Goal: Transaction & Acquisition: Purchase product/service

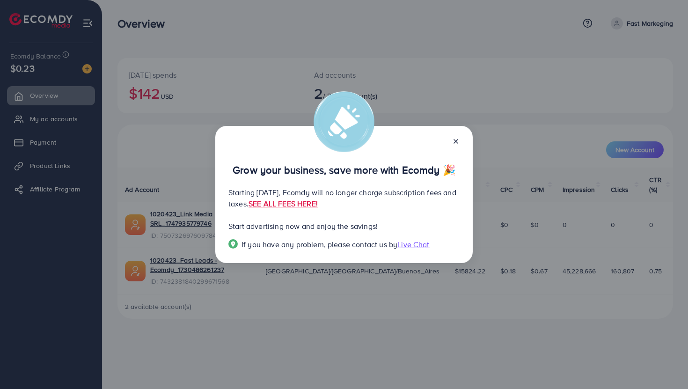
click at [290, 193] on p "Starting [DATE], Ecomdy will no longer charge subscription fees and taxes. SEE …" at bounding box center [343, 198] width 231 height 22
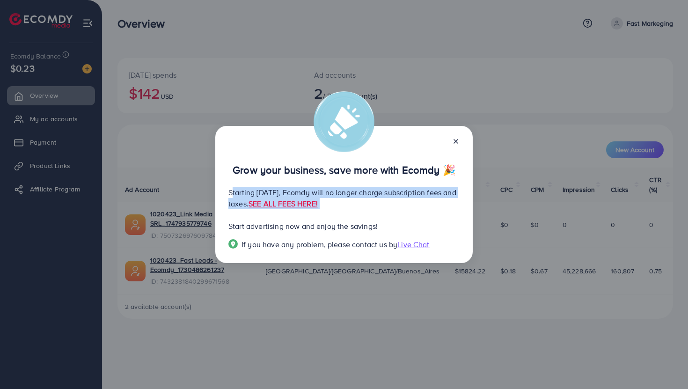
click at [290, 193] on p "Starting [DATE], Ecomdy will no longer charge subscription fees and taxes. SEE …" at bounding box center [343, 198] width 231 height 22
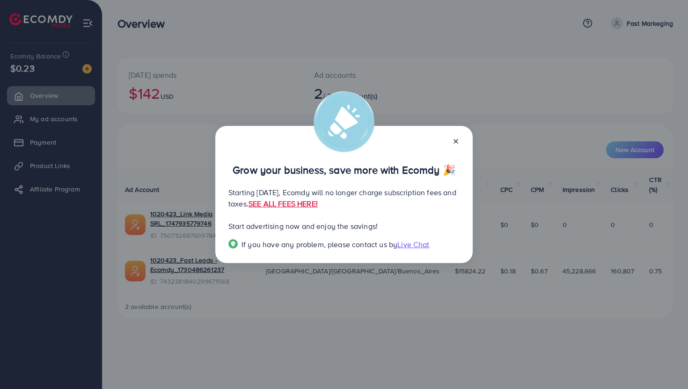
click at [463, 140] on div "Grow your business, save more with Ecomdy 🎉 Starting [DATE], Ecomdy will no lon…" at bounding box center [343, 195] width 257 height 138
click at [460, 143] on div "Grow your business, save more with Ecomdy 🎉 Starting [DATE], Ecomdy will no lon…" at bounding box center [343, 195] width 257 height 138
click at [454, 143] on line at bounding box center [456, 141] width 4 height 4
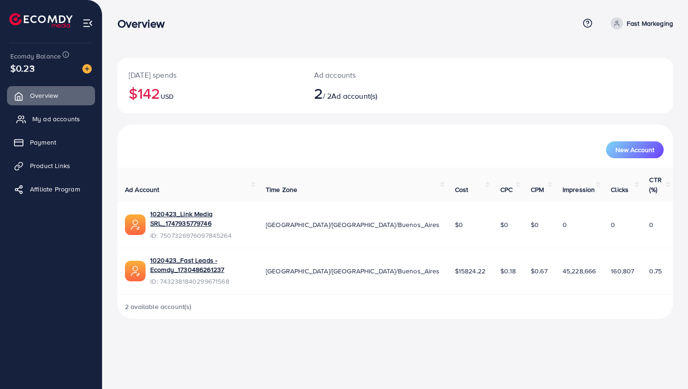
click at [43, 124] on link "My ad accounts" at bounding box center [51, 119] width 88 height 19
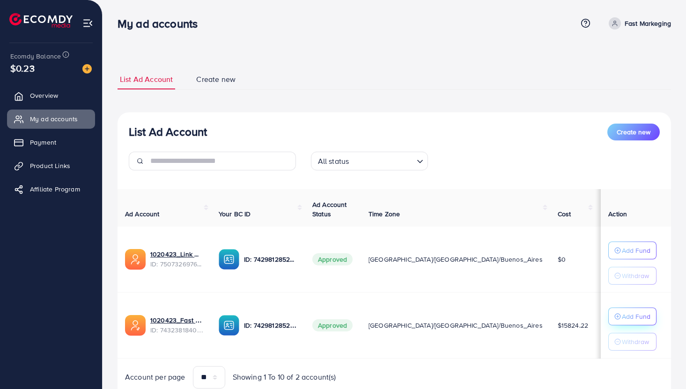
click at [633, 311] on p "Add Fund" at bounding box center [635, 316] width 29 height 11
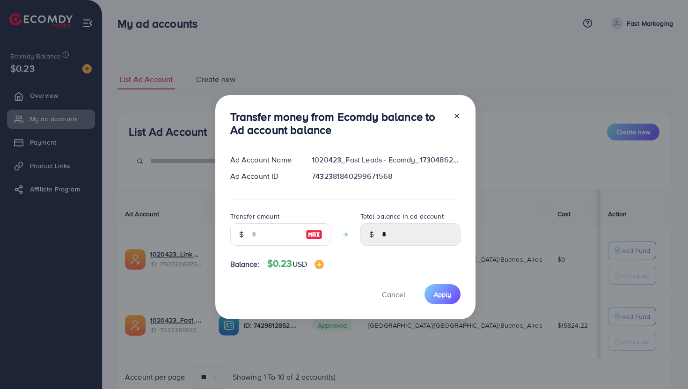
click at [311, 234] on img at bounding box center [314, 234] width 17 height 11
type input "*"
type input "****"
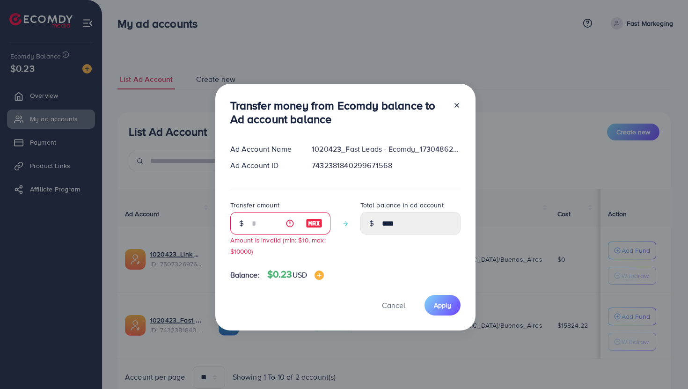
click at [456, 108] on icon at bounding box center [456, 105] width 7 height 7
type input "*"
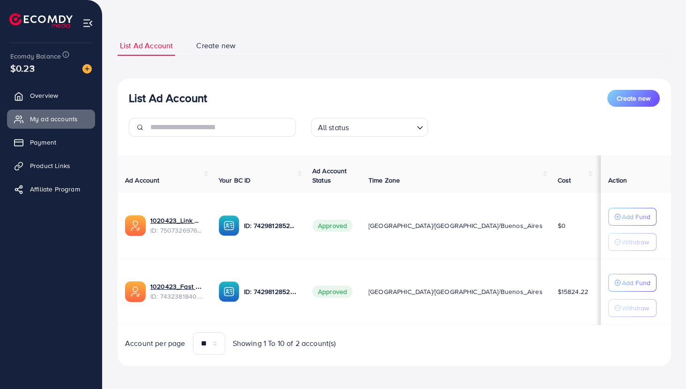
scroll to position [39, 0]
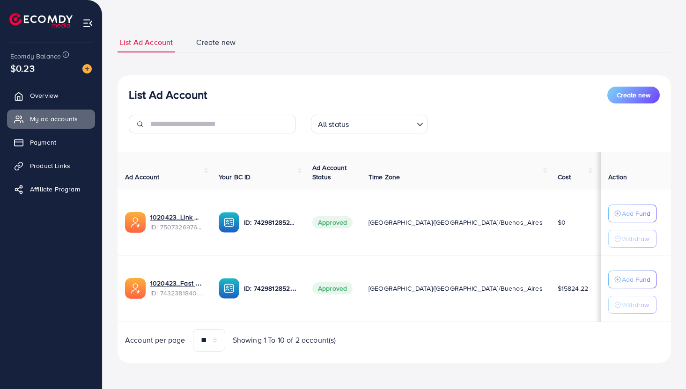
click at [603, 288] on span "$0" at bounding box center [607, 288] width 8 height 9
click at [41, 119] on span "My ad accounts" at bounding box center [56, 118] width 48 height 9
click at [38, 145] on span "Payment" at bounding box center [45, 142] width 26 height 9
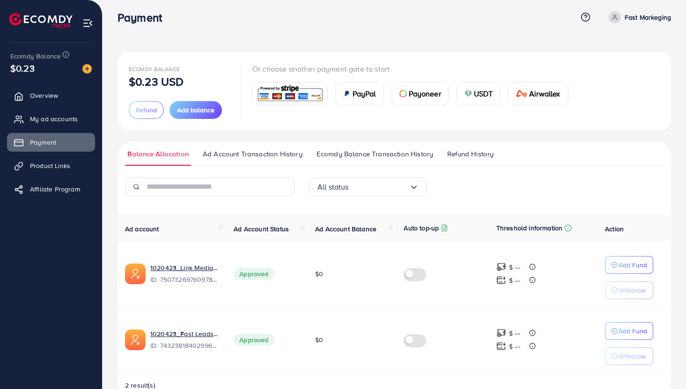
scroll to position [29, 0]
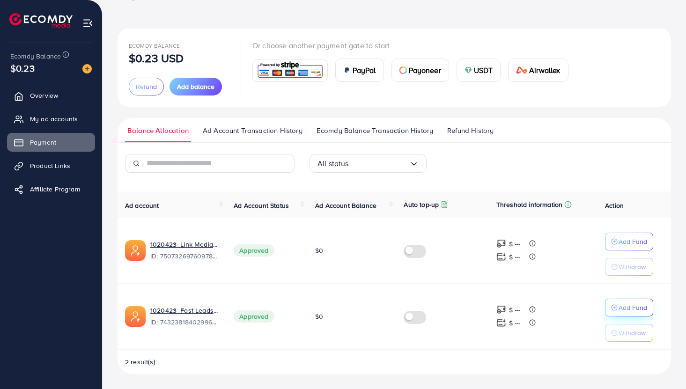
click at [630, 312] on p "Add Fund" at bounding box center [632, 307] width 29 height 11
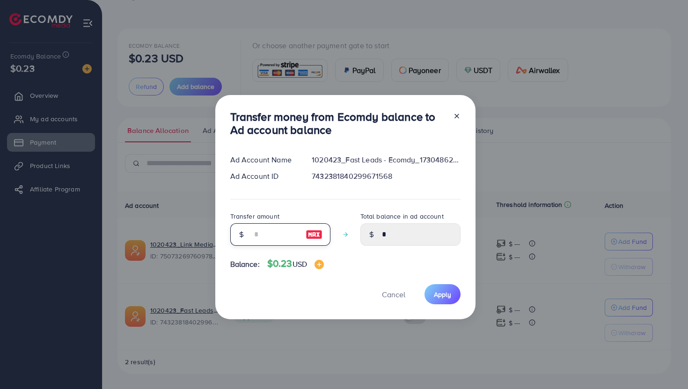
click at [272, 234] on input "number" at bounding box center [275, 234] width 47 height 22
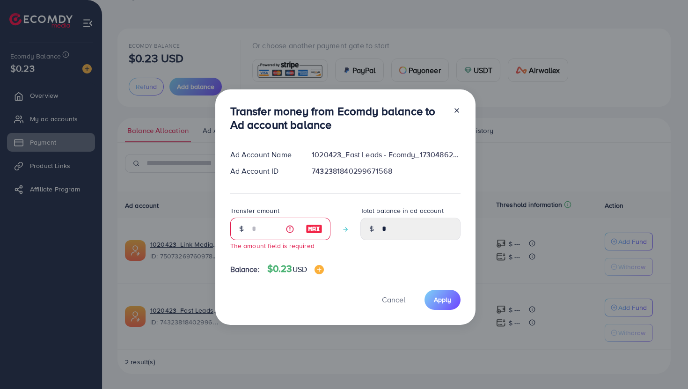
click at [459, 112] on div "Transfer money from Ecomdy balance to Ad account balance Ad Account Name 102042…" at bounding box center [345, 206] width 260 height 235
click at [458, 111] on icon at bounding box center [456, 110] width 7 height 7
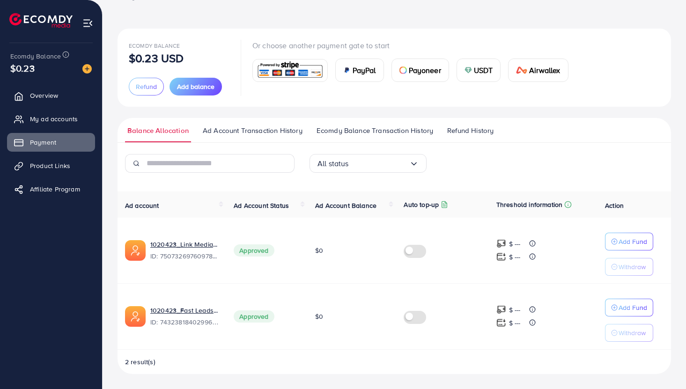
click at [419, 71] on span "Payoneer" at bounding box center [425, 70] width 32 height 11
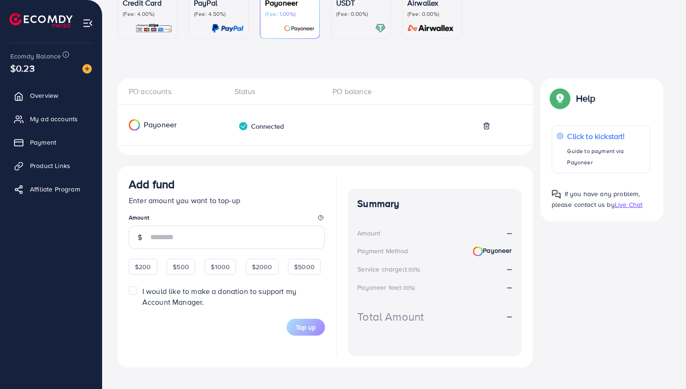
scroll to position [110, 0]
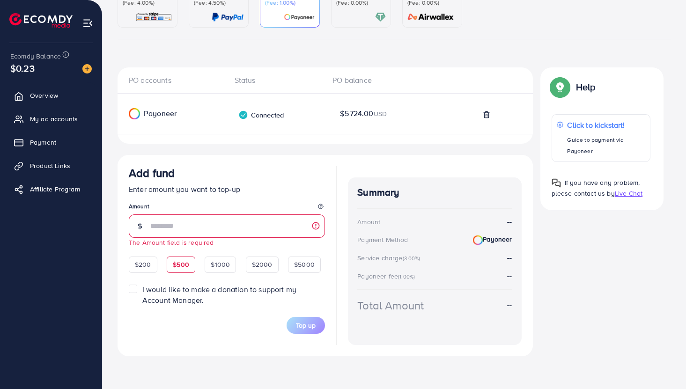
click at [176, 258] on div "$500" at bounding box center [181, 264] width 29 height 16
type input "***"
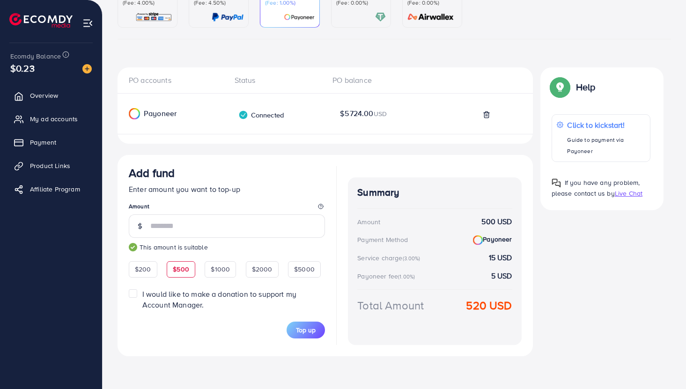
click at [391, 254] on div "Service charge (3.00%)" at bounding box center [390, 257] width 66 height 9
drag, startPoint x: 489, startPoint y: 277, endPoint x: 517, endPoint y: 277, distance: 28.6
click at [516, 277] on div "Summary Amount 500 USD Payment Method Payoneer Service charge (3.00%) 15 USD Pa…" at bounding box center [434, 261] width 173 height 168
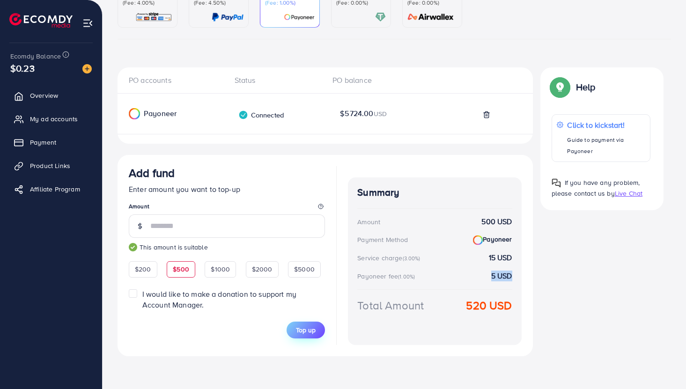
click at [304, 325] on span "Top up" at bounding box center [306, 329] width 20 height 9
